Goal: Task Accomplishment & Management: Manage account settings

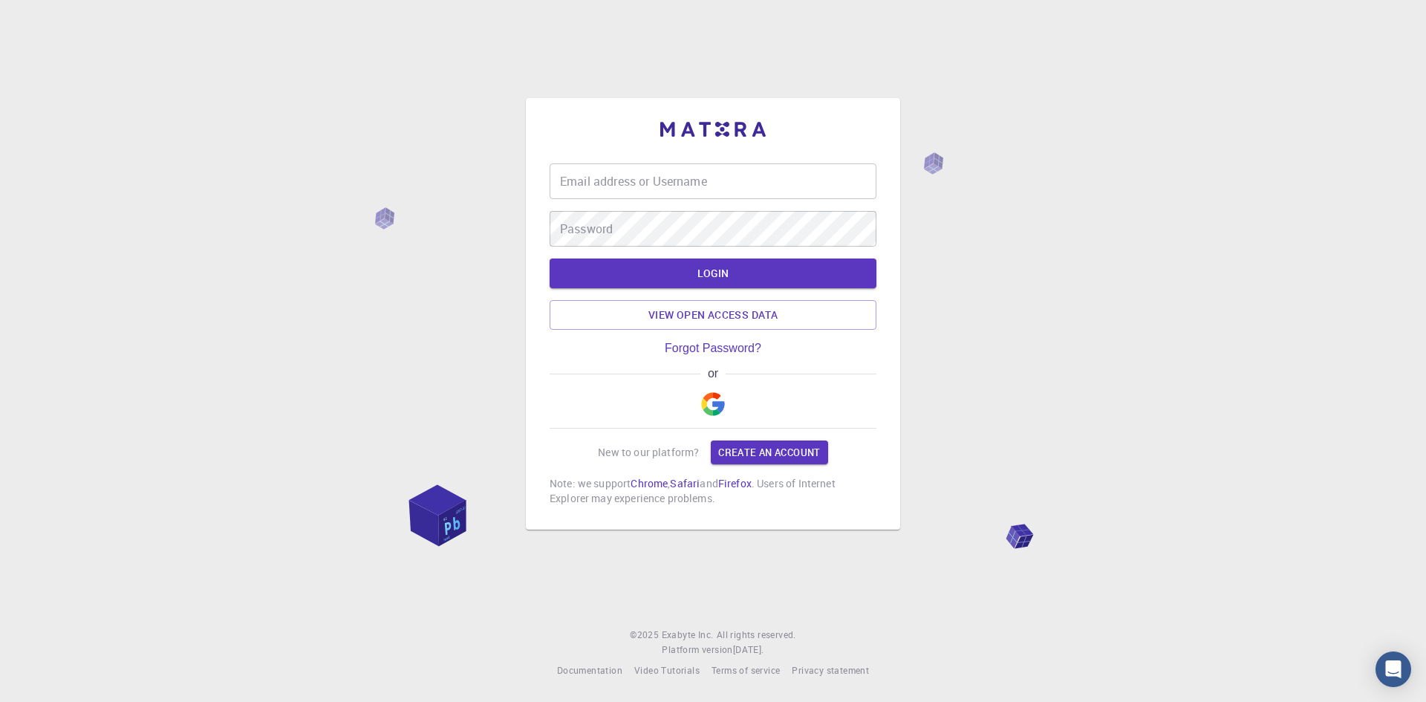
click at [623, 181] on input "Email address or Username" at bounding box center [713, 181] width 327 height 36
type input "[PERSON_NAME]"
click at [679, 277] on button "LOGIN" at bounding box center [713, 274] width 327 height 30
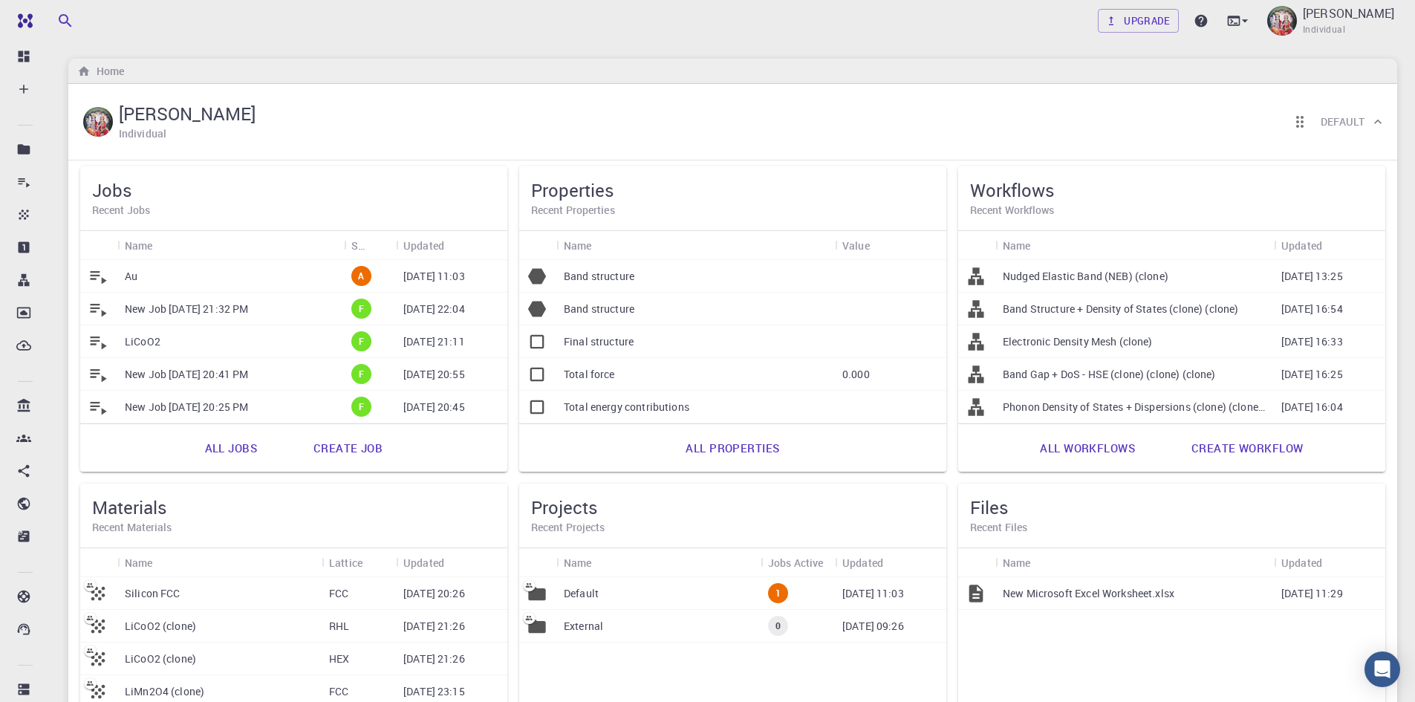
click at [215, 276] on div "Au" at bounding box center [230, 276] width 227 height 33
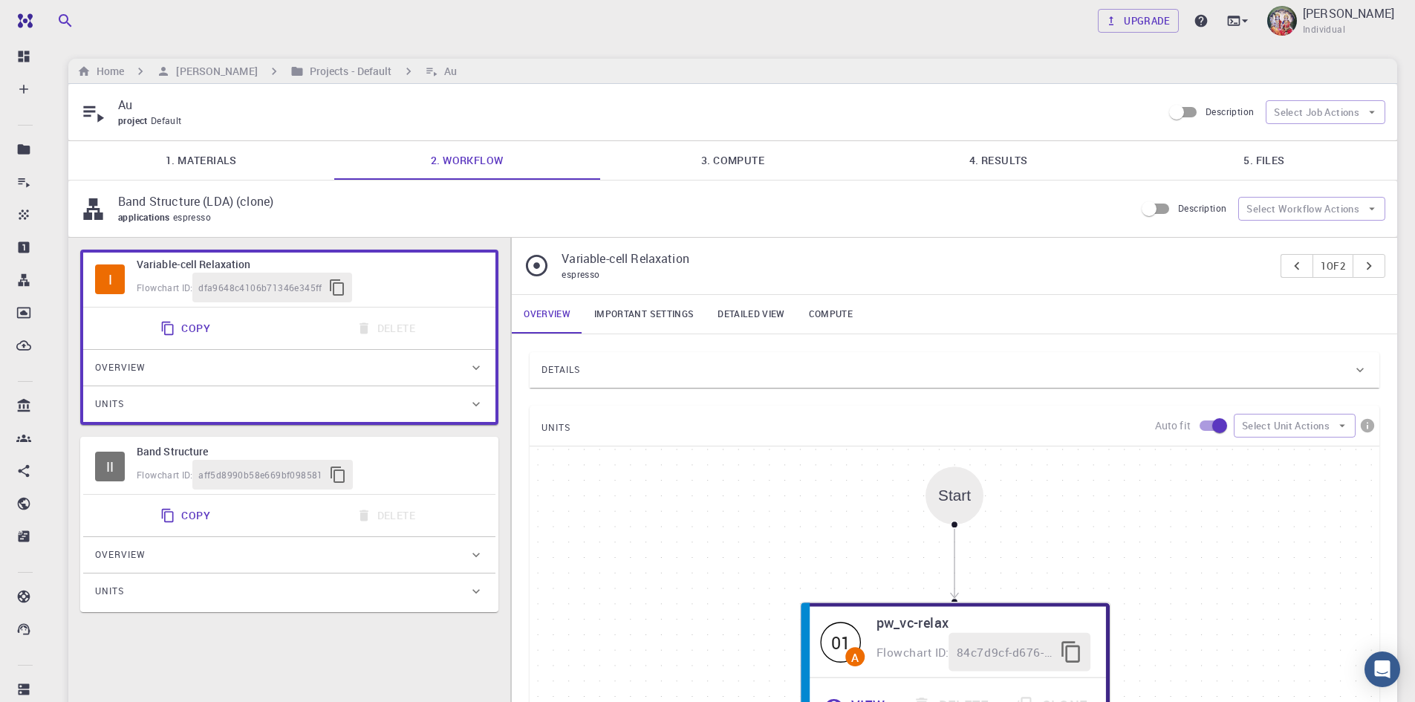
type input "/export/share/pseudo/au/lda/pz/gbrv/1.0/us/au_pz_gbrv_1.0.upf"
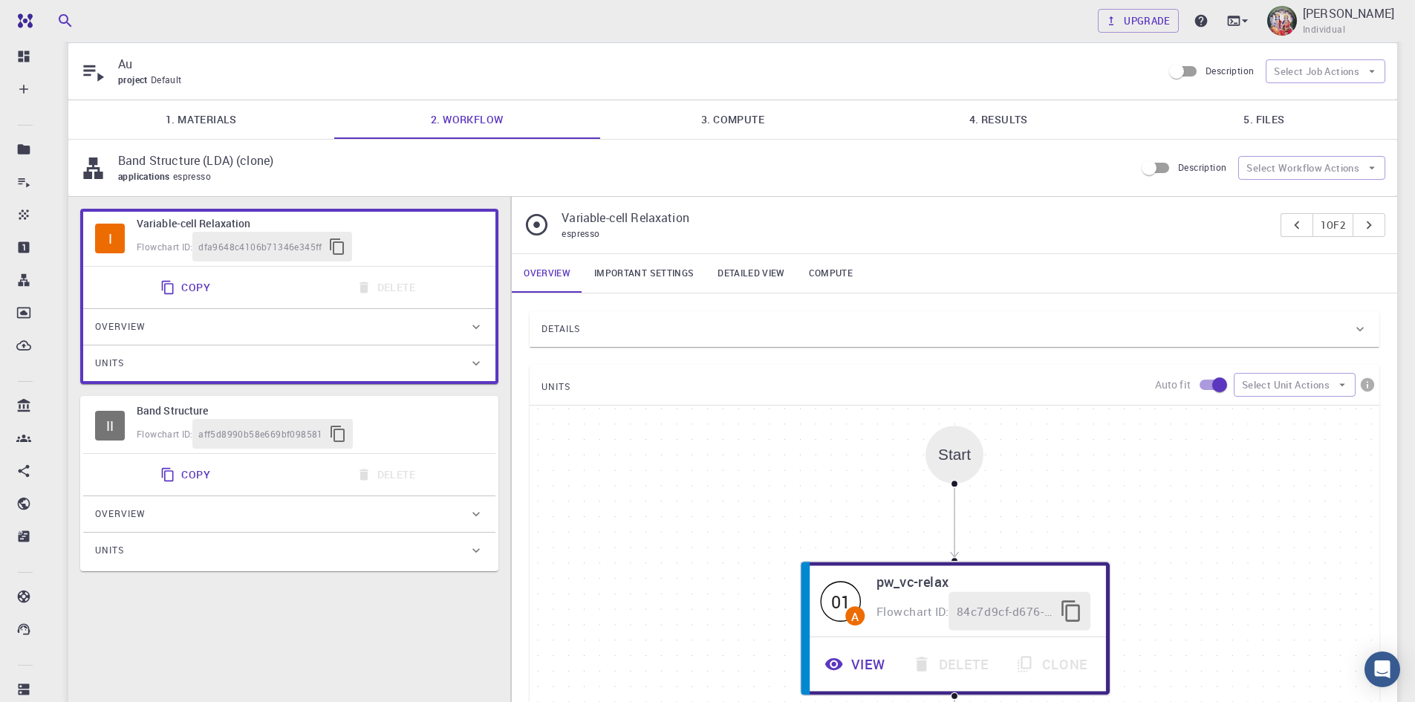
scroll to position [99, 0]
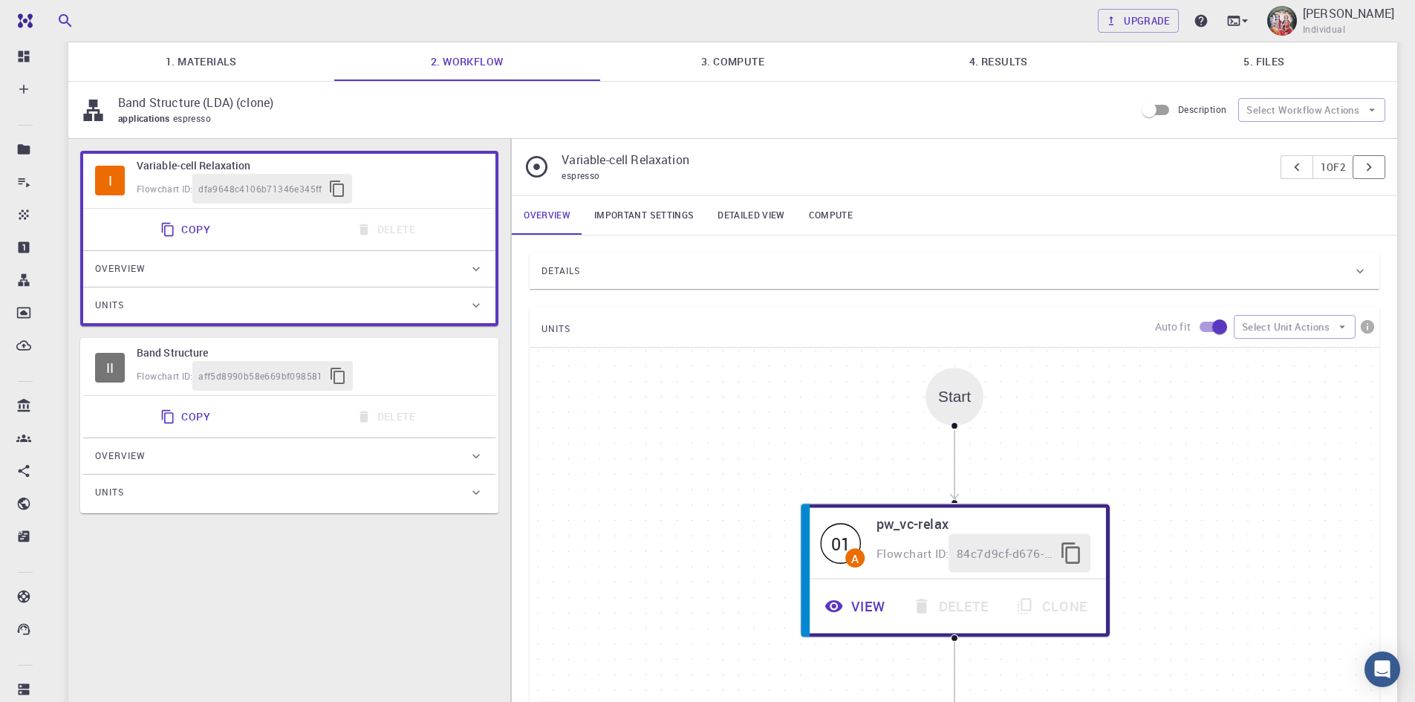
click at [1376, 168] on icon "pager" at bounding box center [1369, 167] width 16 height 16
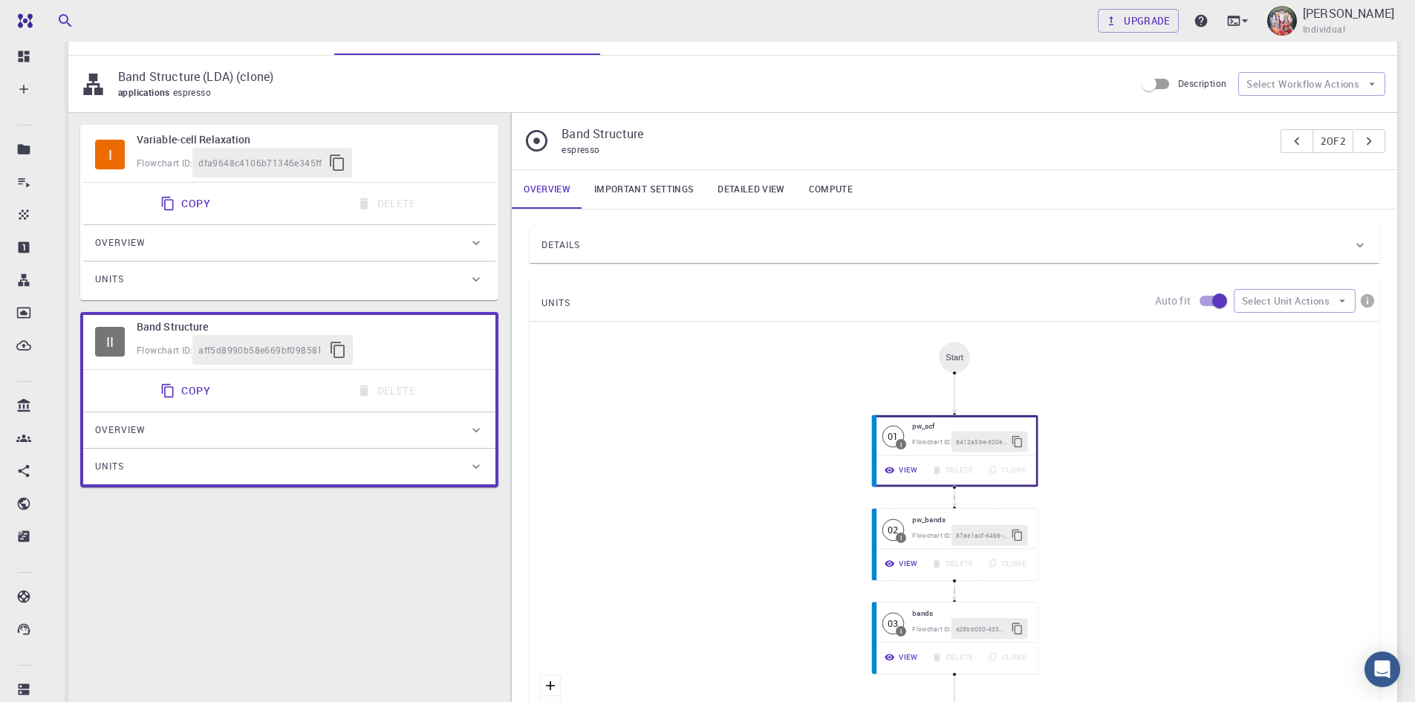
scroll to position [124, 0]
click at [1289, 149] on icon "pager" at bounding box center [1297, 142] width 16 height 16
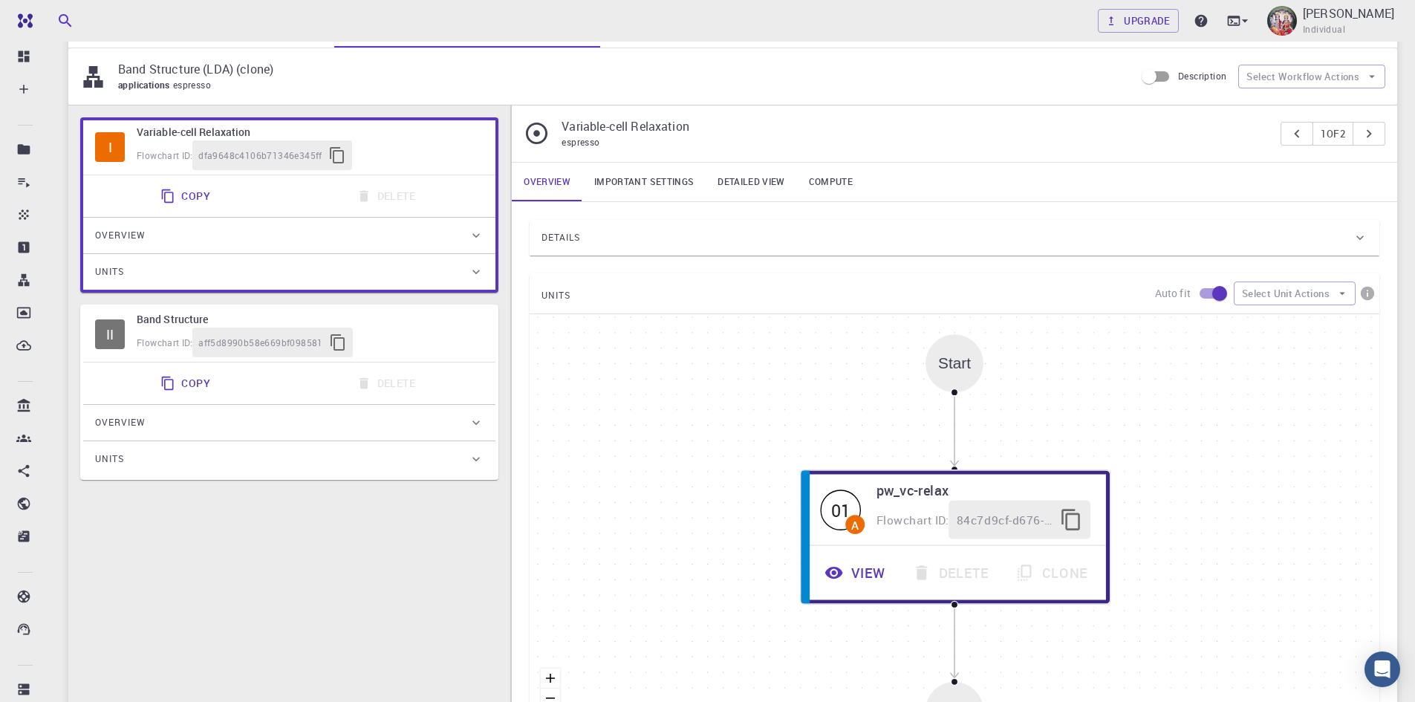
scroll to position [131, 0]
click at [1371, 134] on icon "pager" at bounding box center [1369, 134] width 16 height 16
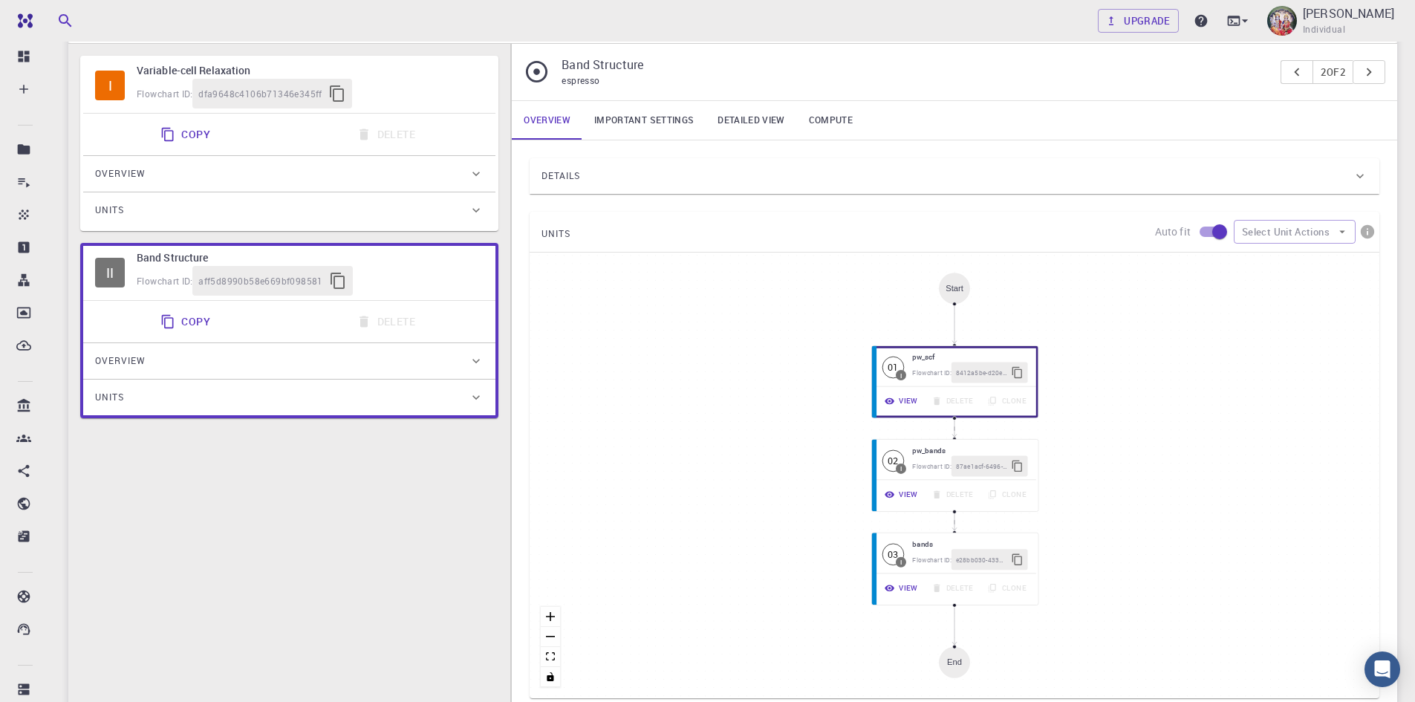
scroll to position [206, 0]
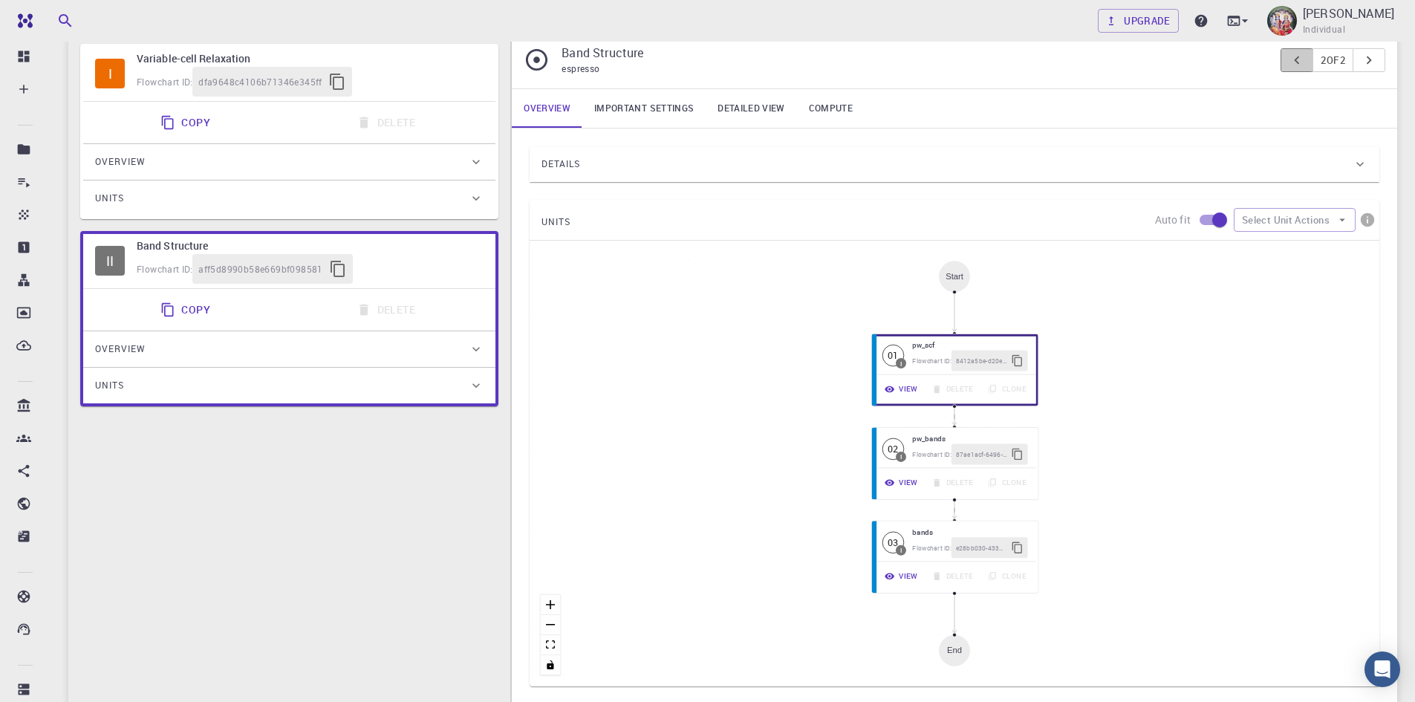
click at [1294, 59] on icon "pager" at bounding box center [1297, 60] width 16 height 16
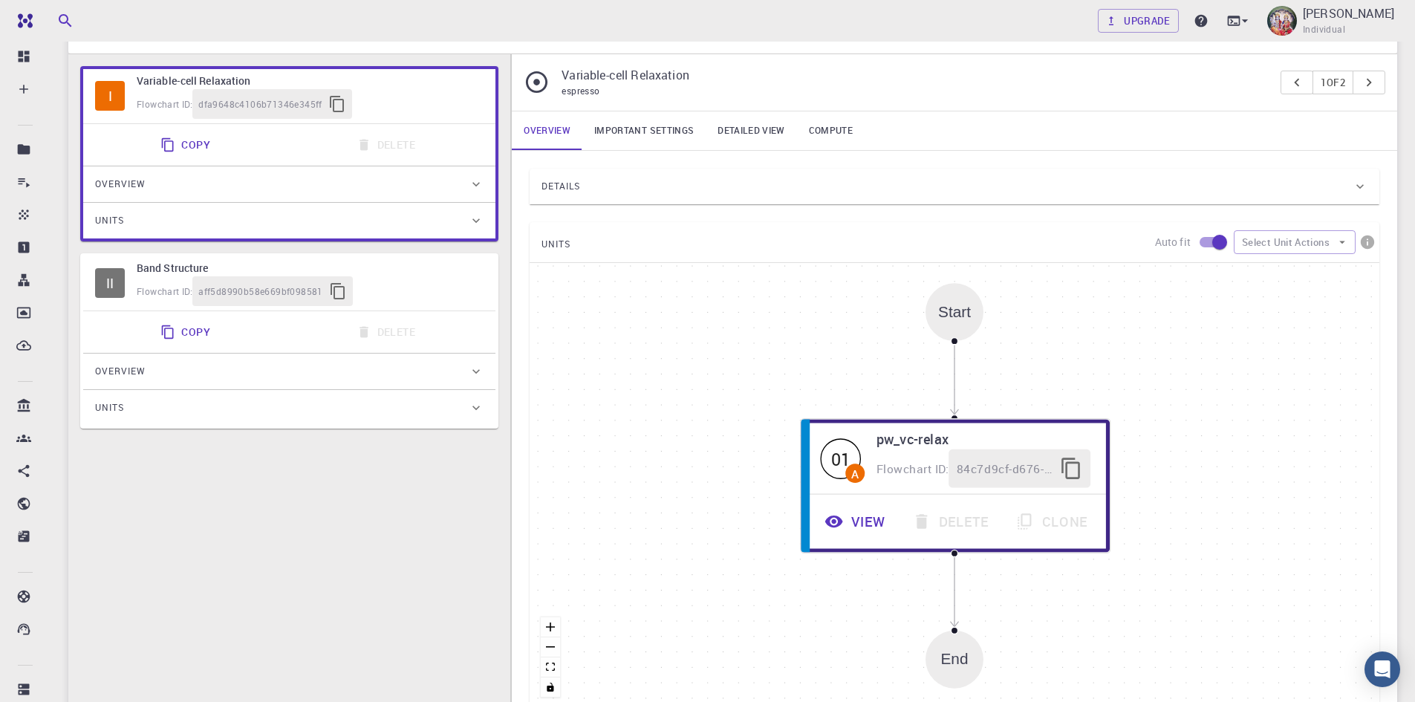
scroll to position [181, 0]
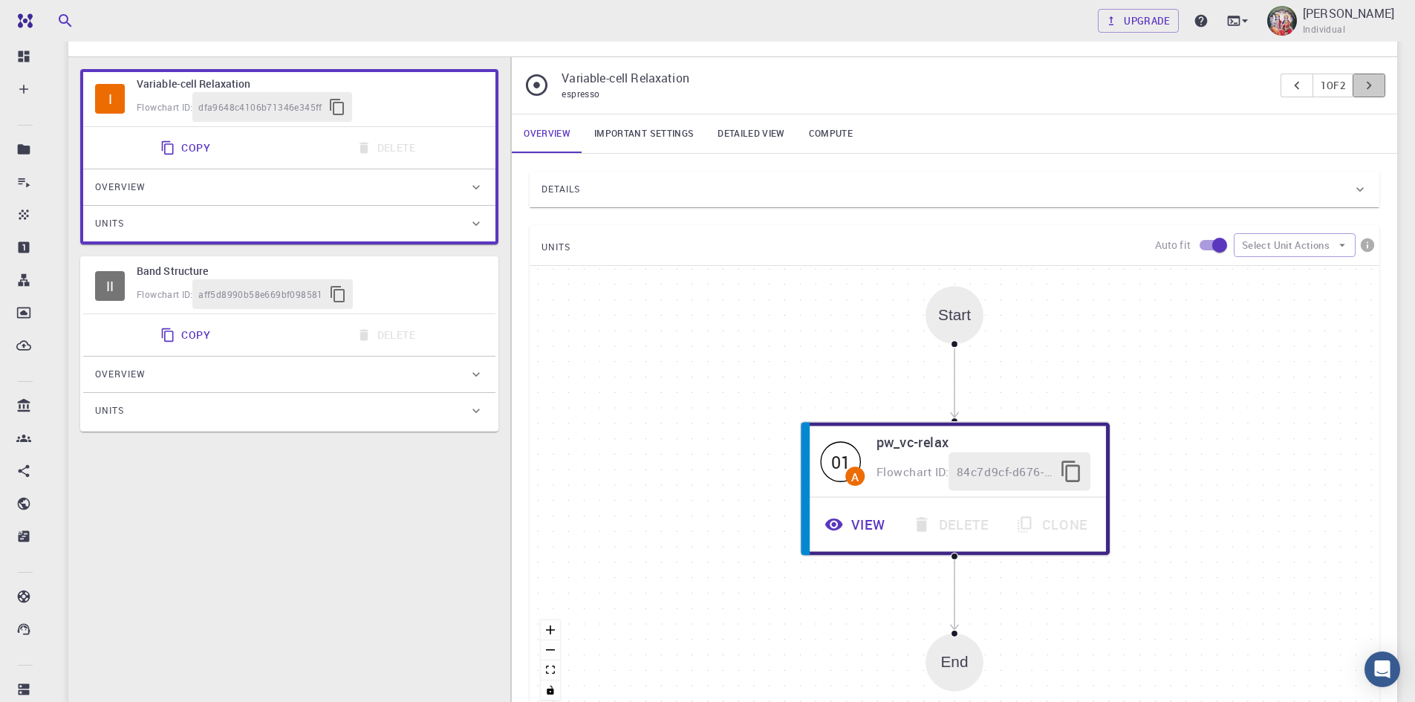
click at [1371, 79] on icon "pager" at bounding box center [1369, 85] width 16 height 16
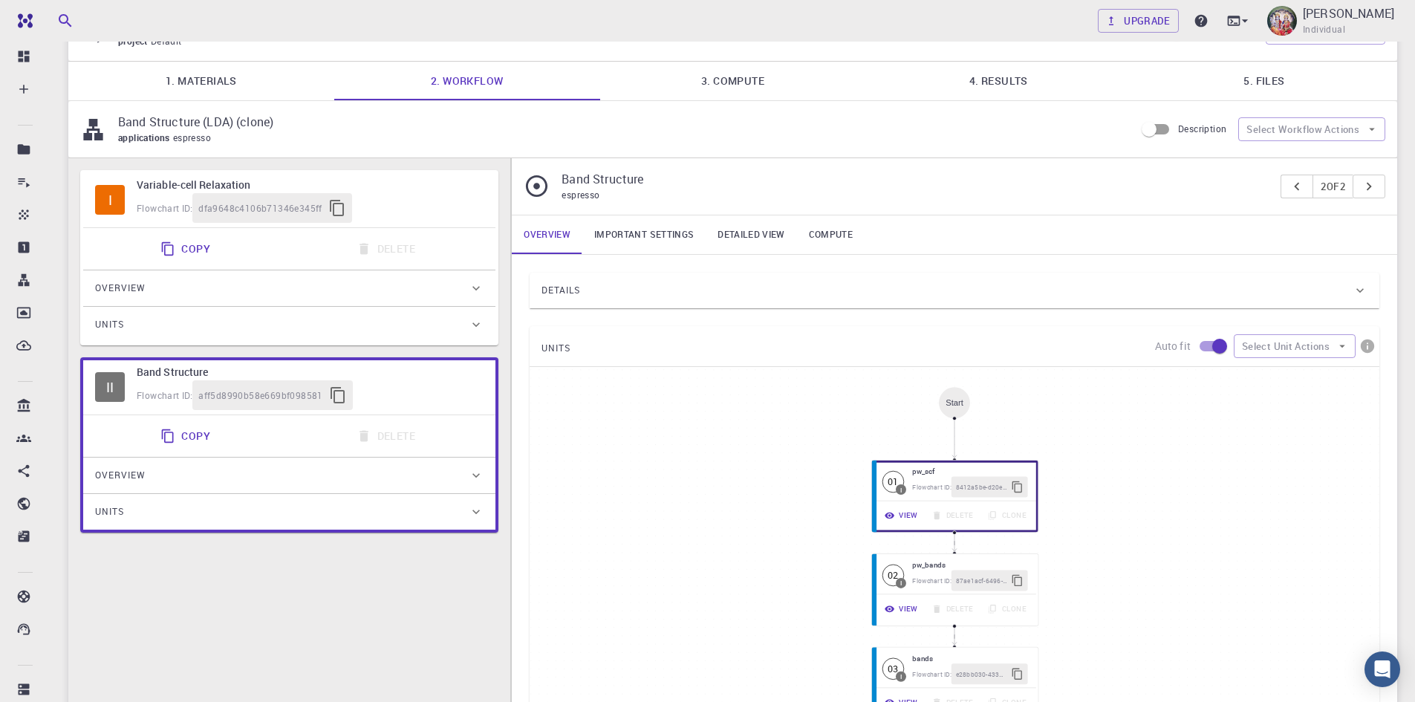
scroll to position [57, 0]
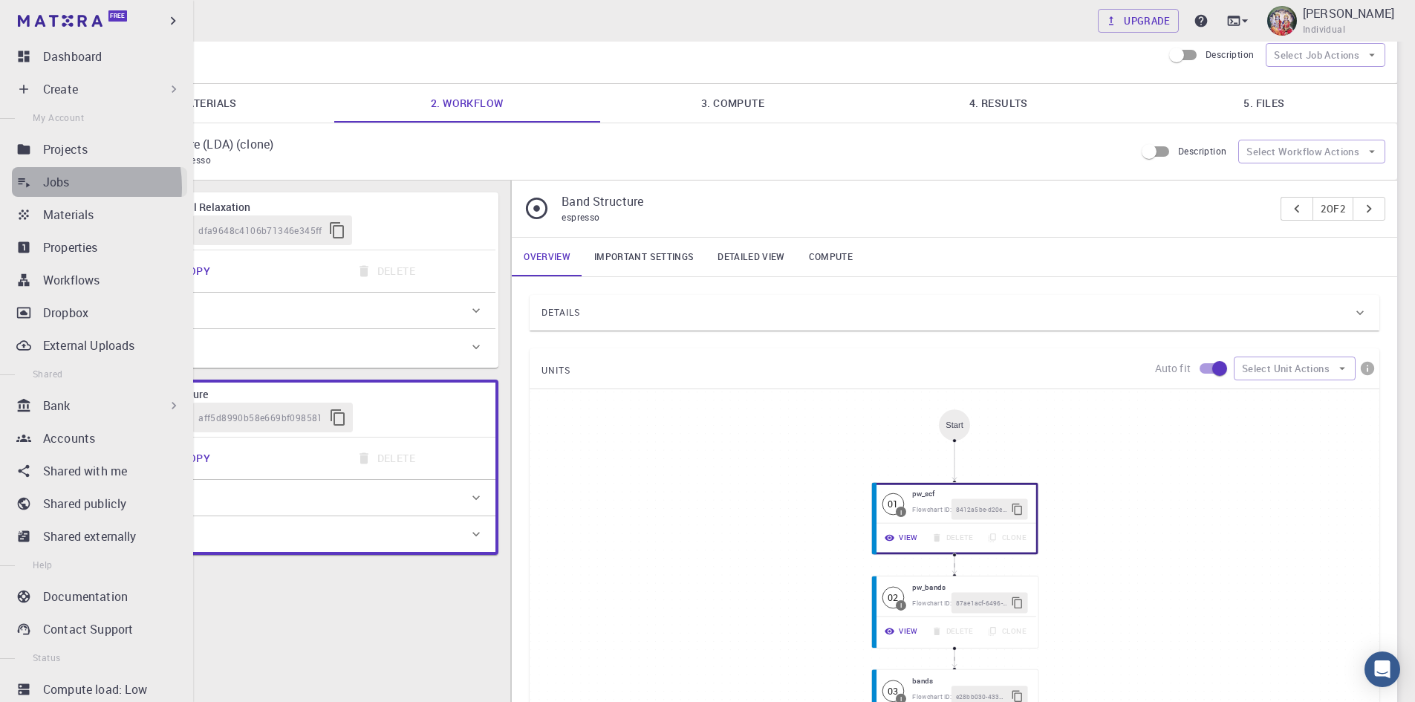
click at [49, 186] on p "Jobs" at bounding box center [56, 182] width 27 height 18
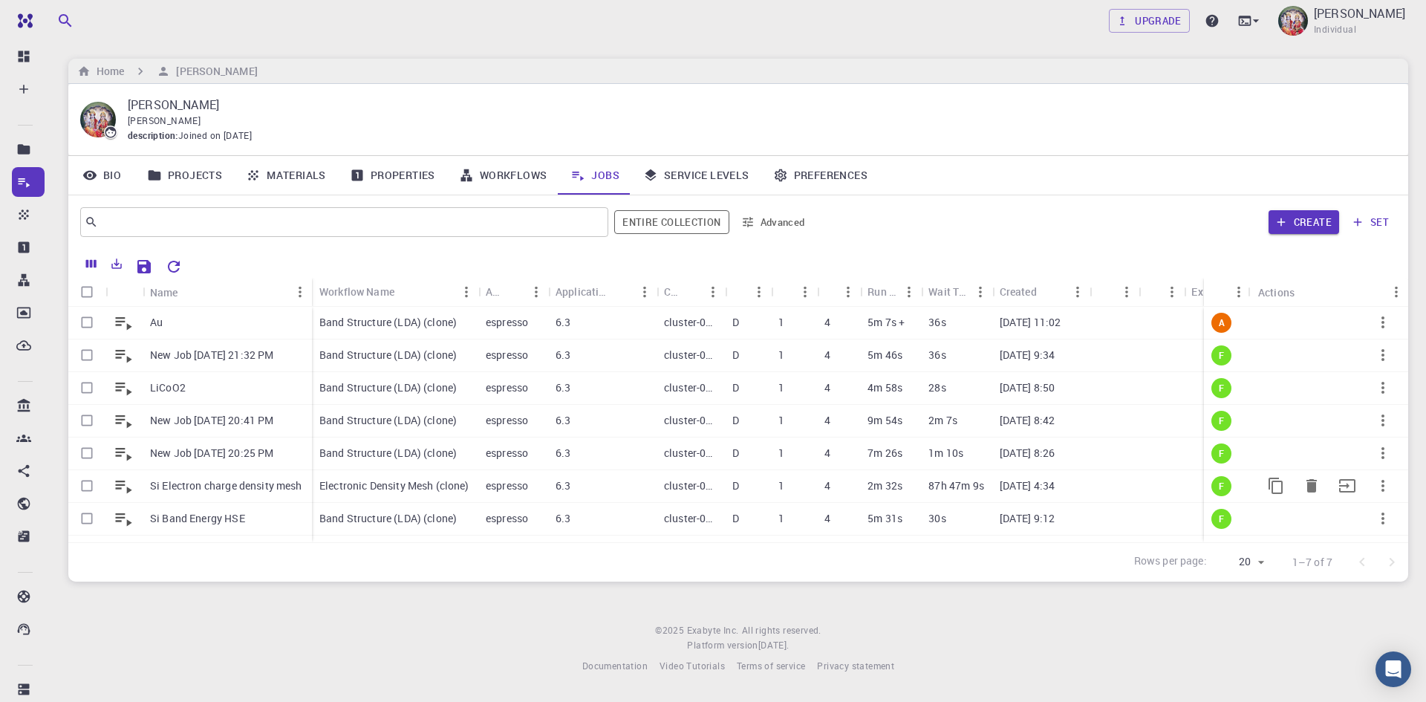
click at [397, 476] on div "Electronic Density Mesh (clone)" at bounding box center [395, 486] width 166 height 33
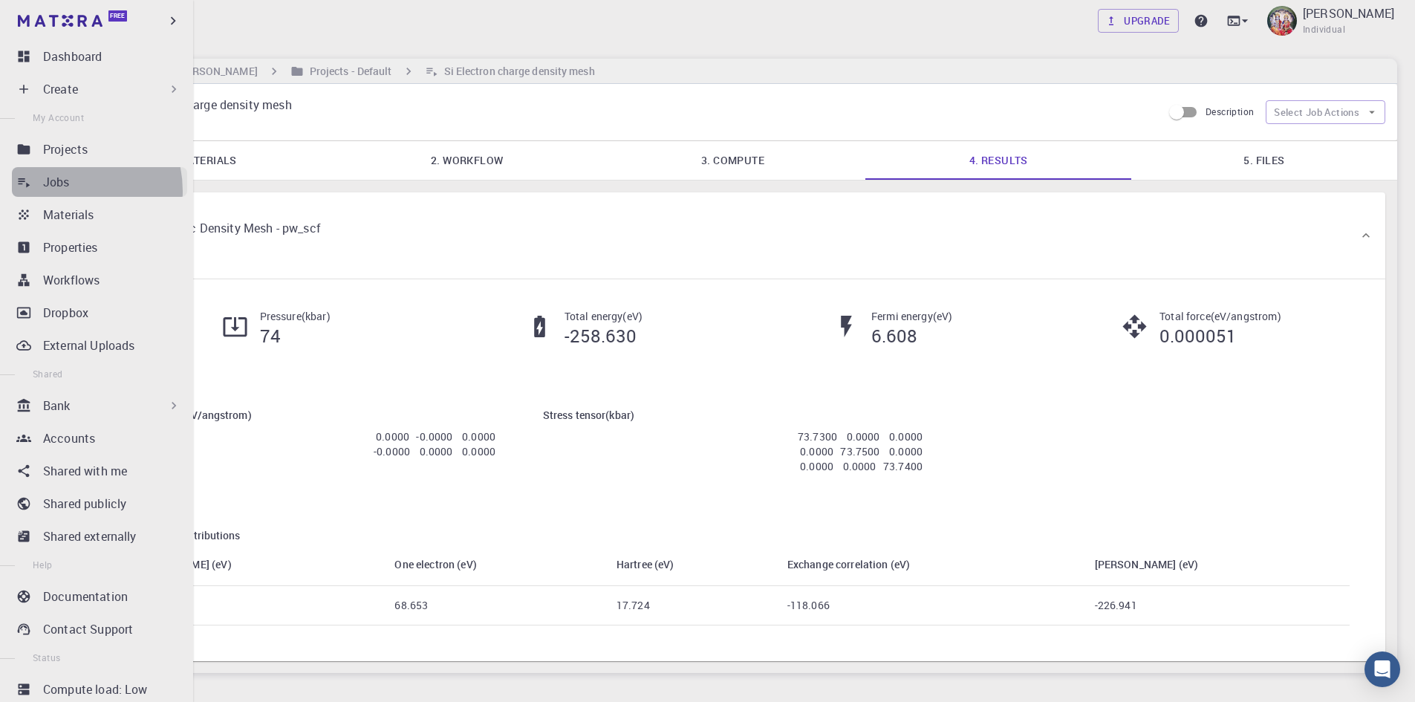
click at [62, 191] on link "Jobs" at bounding box center [99, 182] width 175 height 30
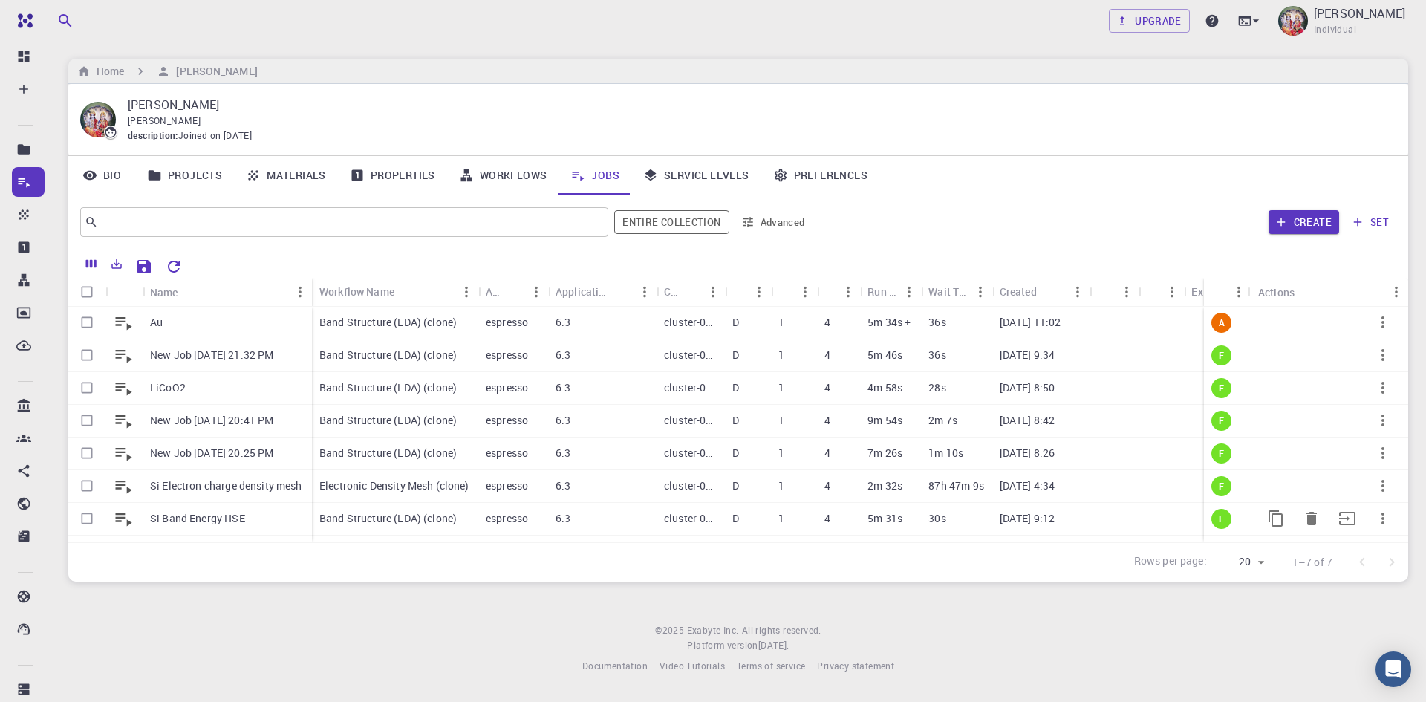
click at [696, 516] on p "cluster-001" at bounding box center [690, 518] width 53 height 15
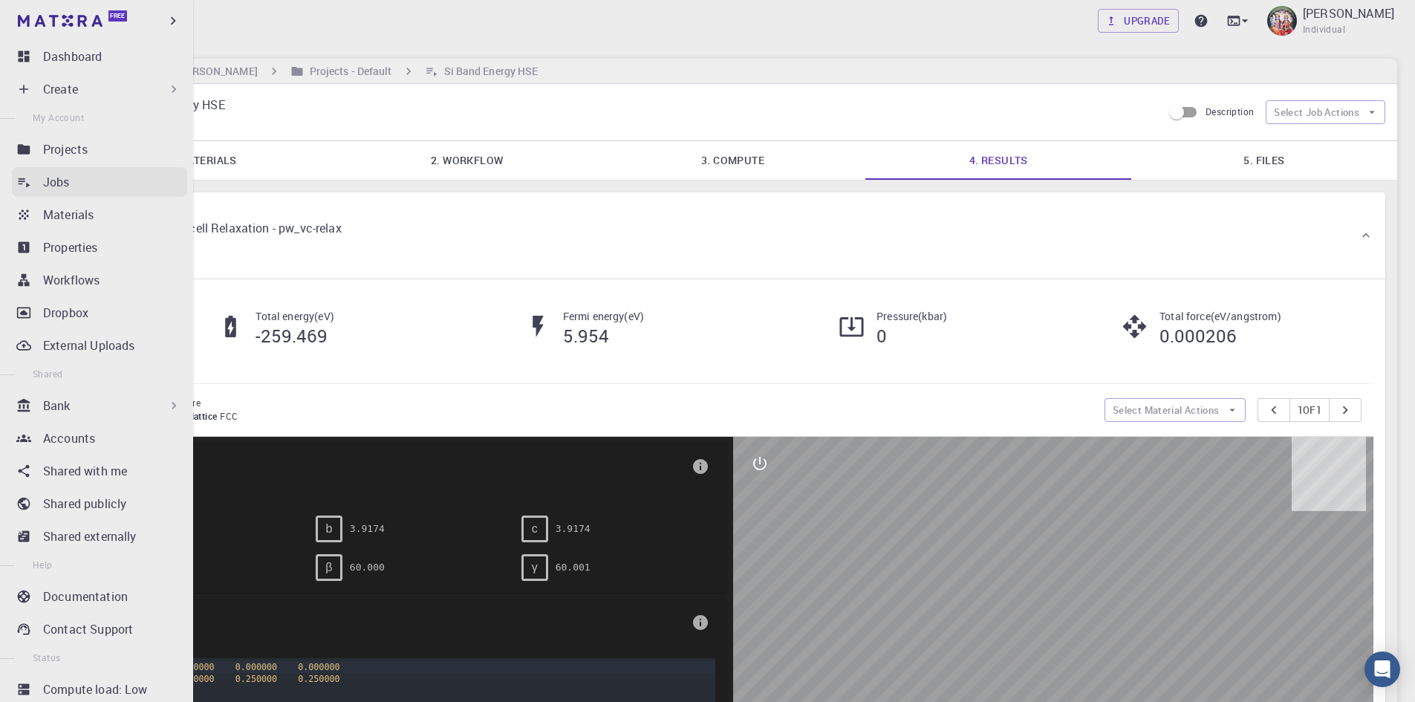
click at [56, 186] on p "Jobs" at bounding box center [56, 182] width 27 height 18
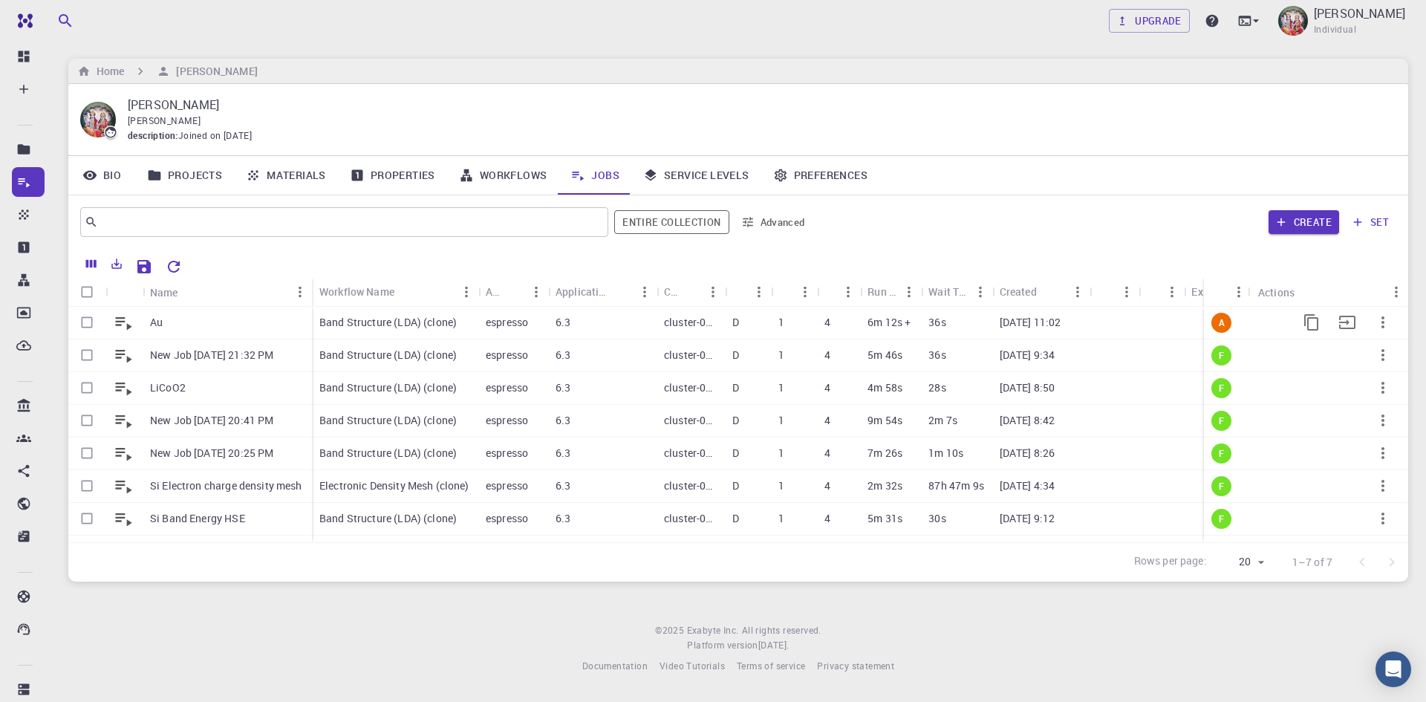
click at [510, 327] on p "espresso" at bounding box center [507, 322] width 42 height 15
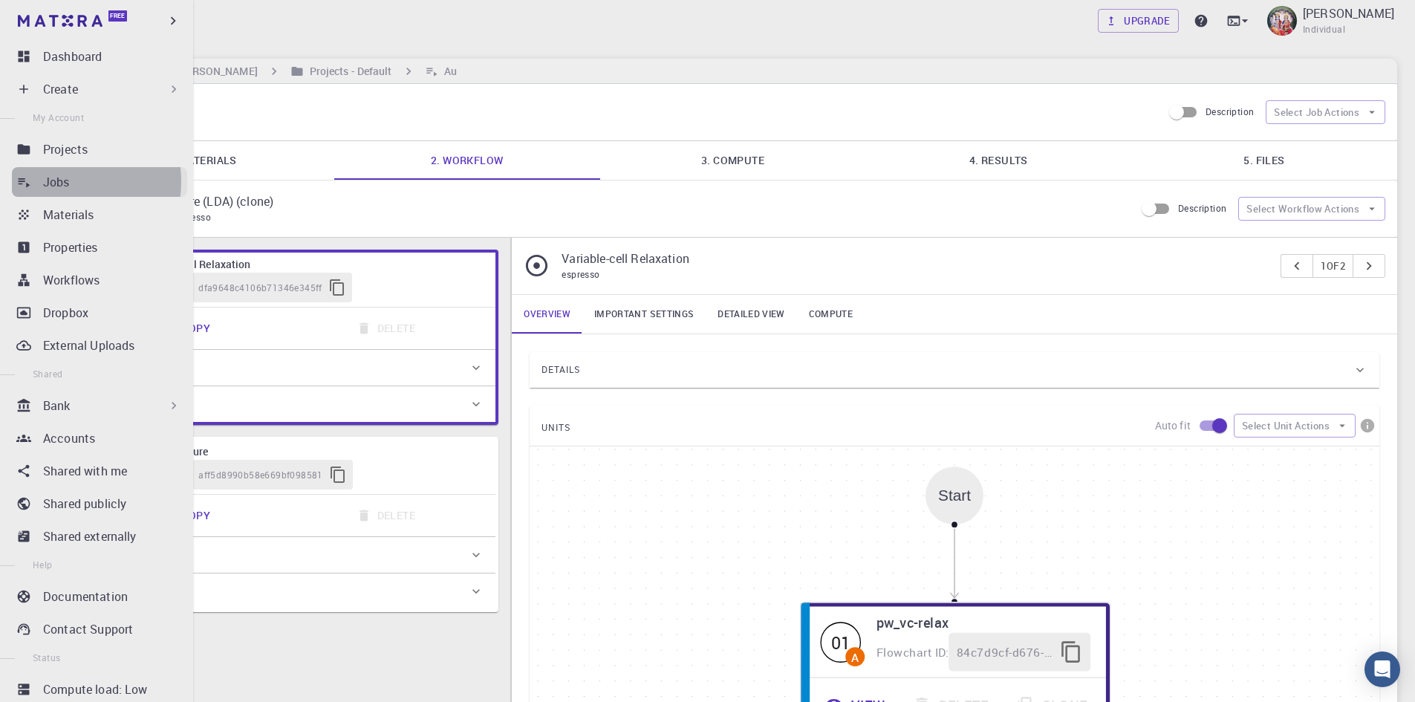
click at [58, 181] on p "Jobs" at bounding box center [56, 182] width 27 height 18
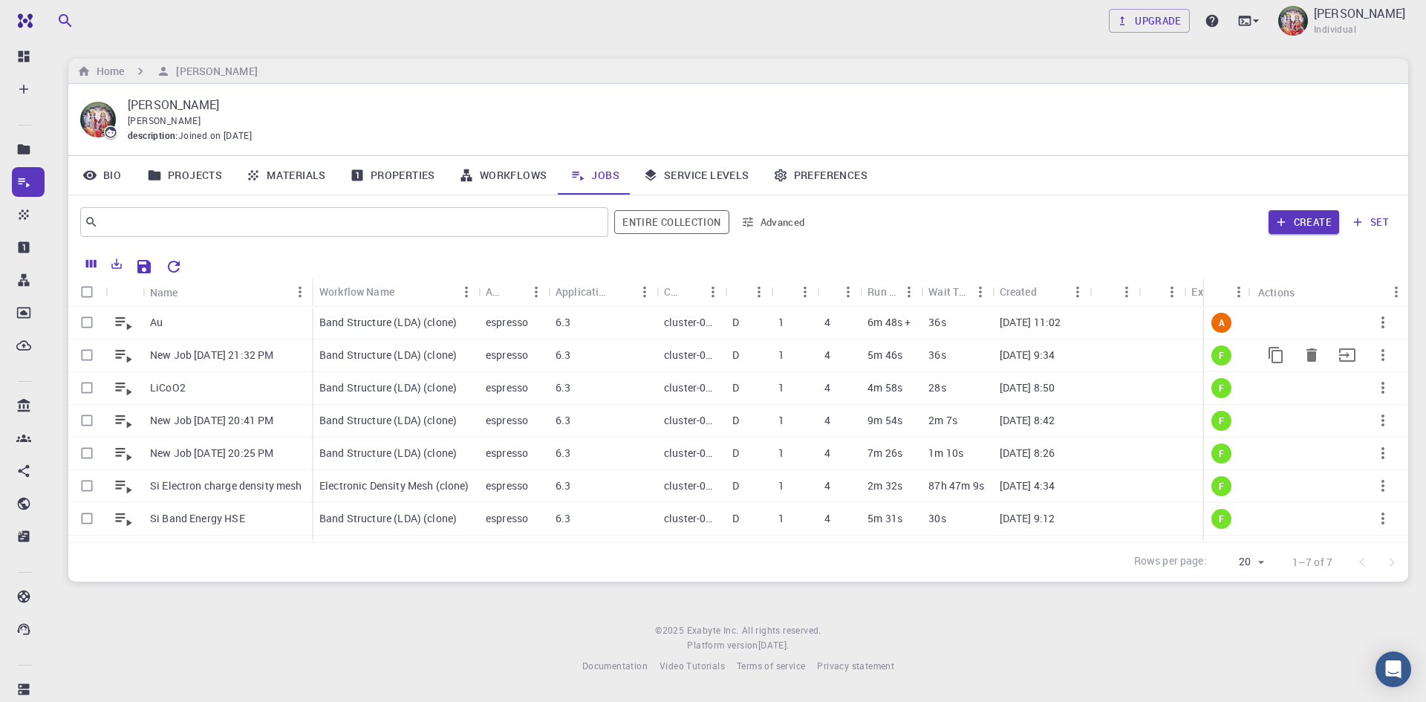
scroll to position [4, 0]
click at [862, 127] on div "[PERSON_NAME]" at bounding box center [756, 121] width 1257 height 15
click at [1361, 14] on p "[PERSON_NAME]" at bounding box center [1359, 13] width 91 height 18
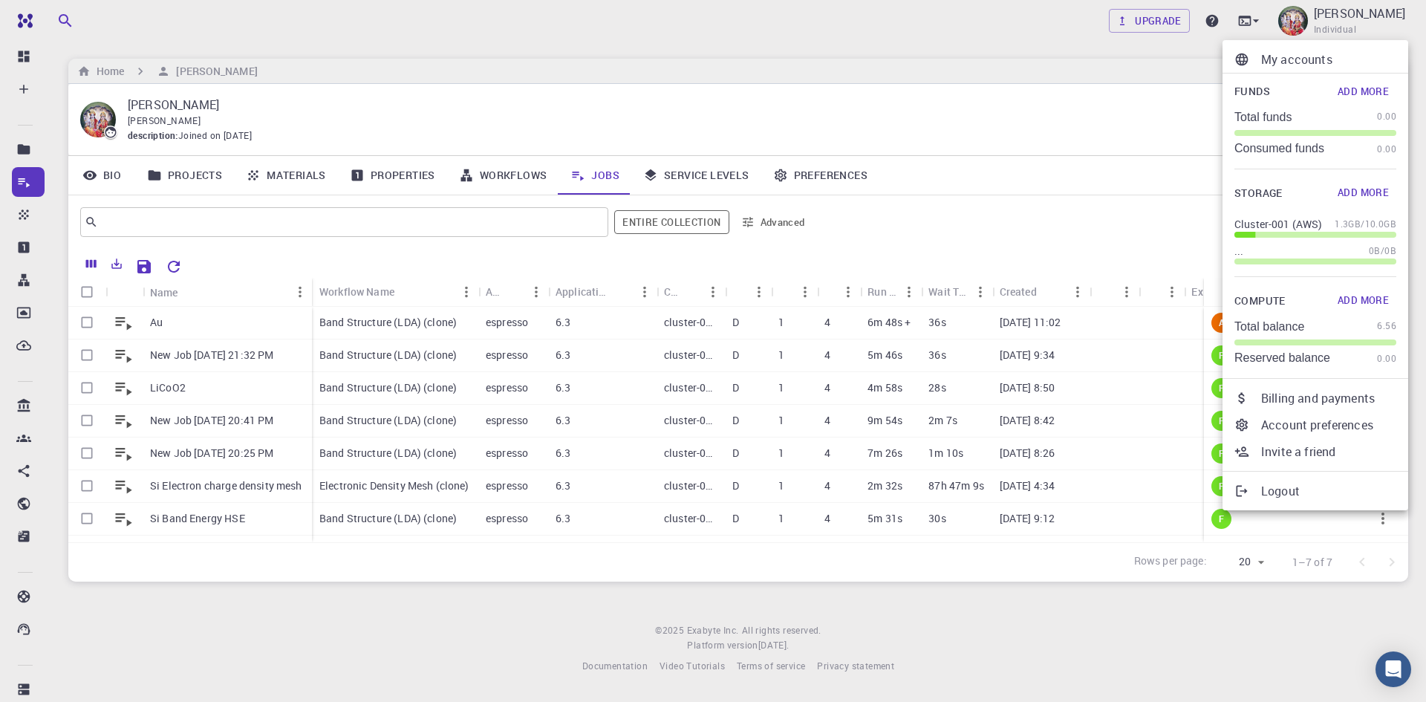
click at [993, 140] on div at bounding box center [713, 351] width 1426 height 702
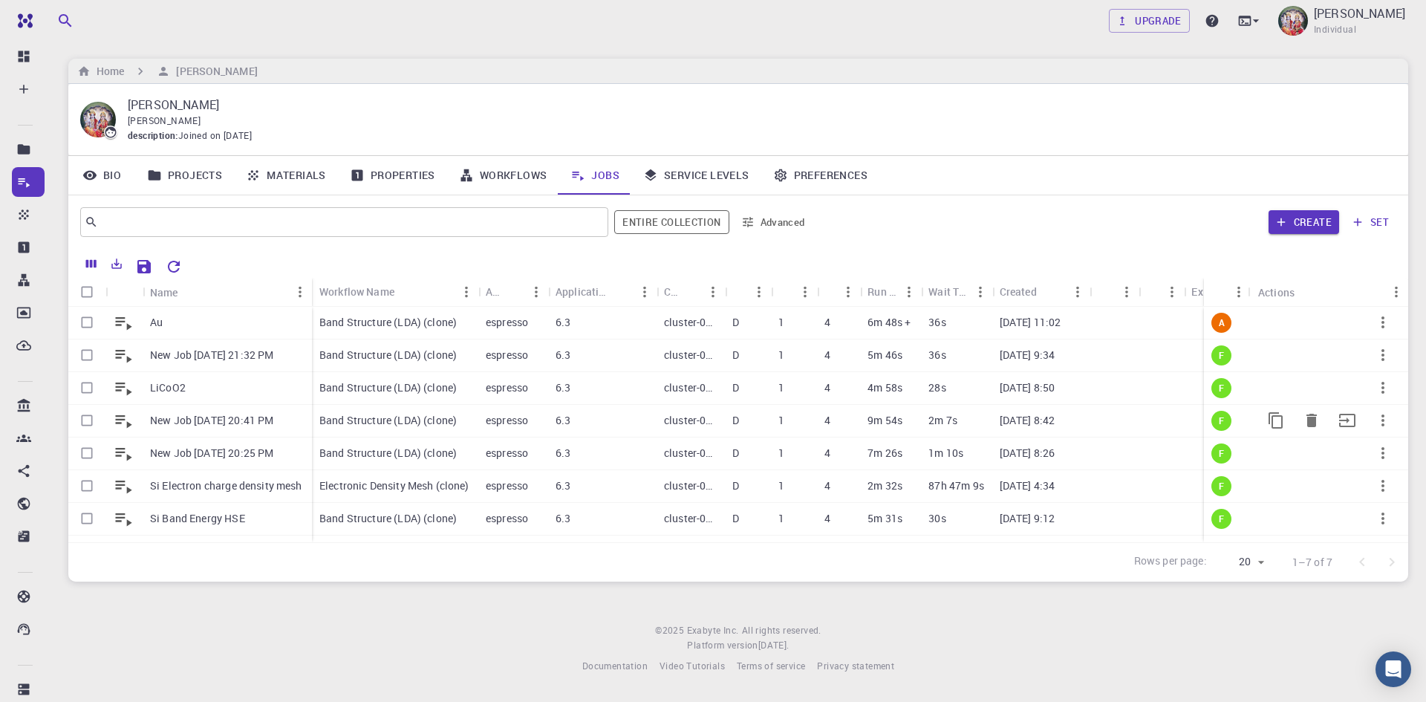
scroll to position [0, 0]
click at [1351, 22] on span "Individual" at bounding box center [1335, 29] width 42 height 15
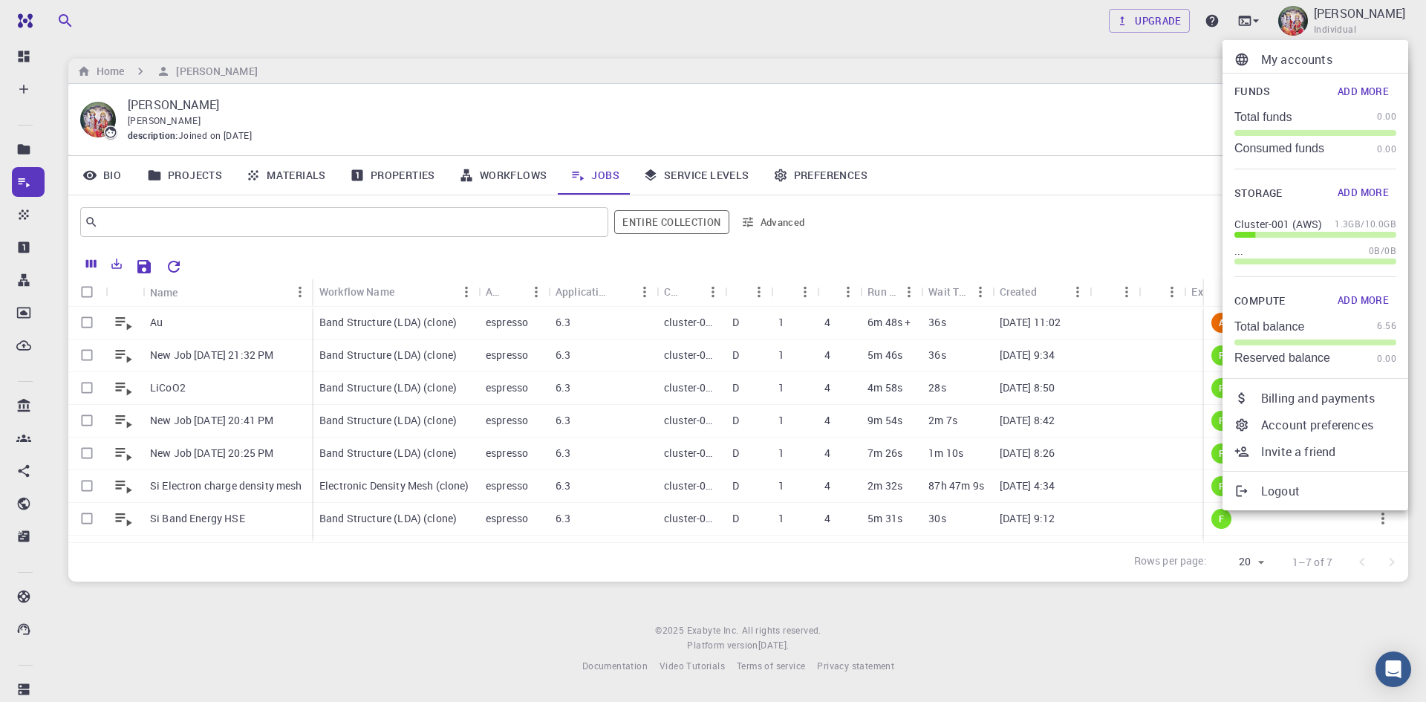
click at [1273, 493] on p "Logout" at bounding box center [1328, 491] width 135 height 18
